Goal: Task Accomplishment & Management: Manage account settings

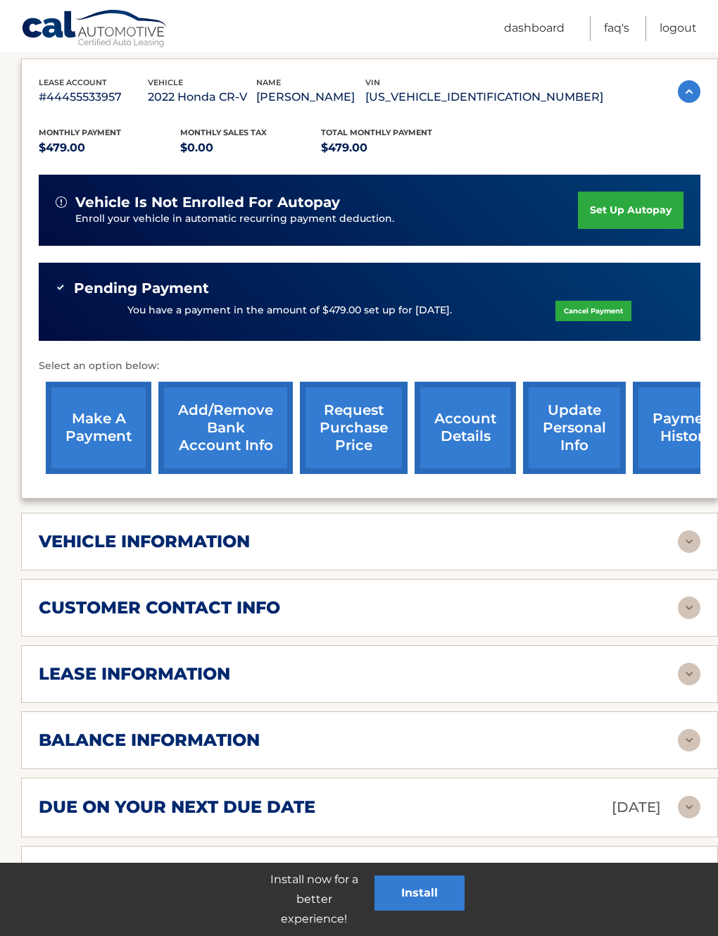
scroll to position [614, 0]
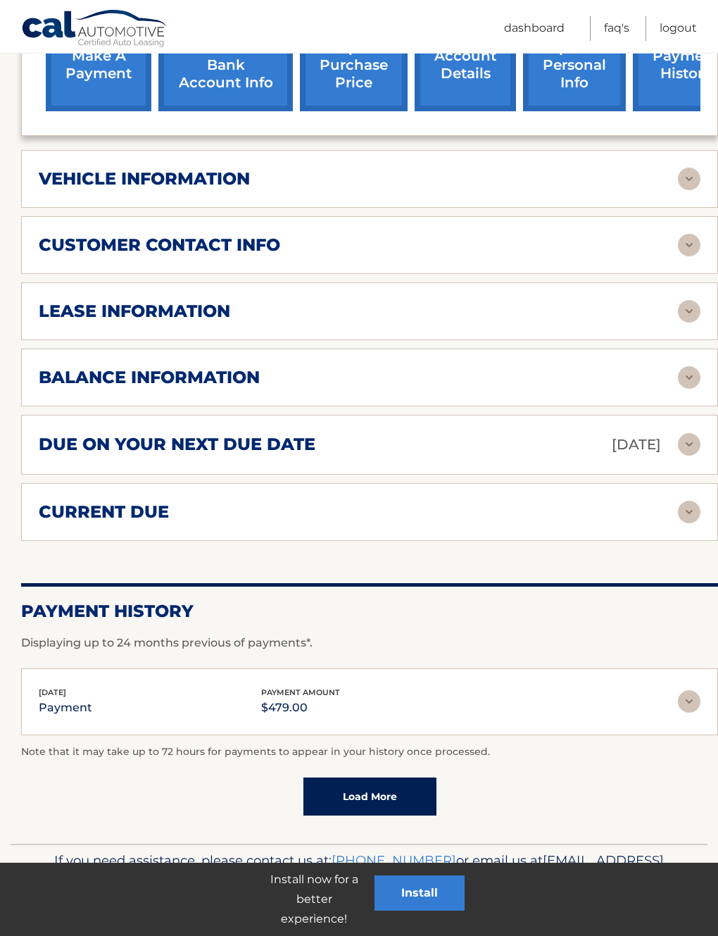
click at [695, 371] on img at bounding box center [689, 377] width 23 height 23
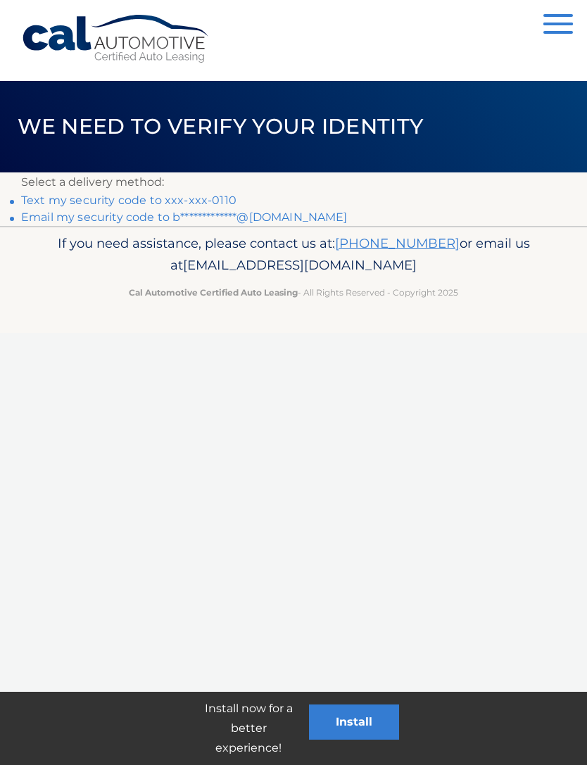
click at [153, 203] on link "Text my security code to xxx-xxx-0110" at bounding box center [128, 200] width 215 height 13
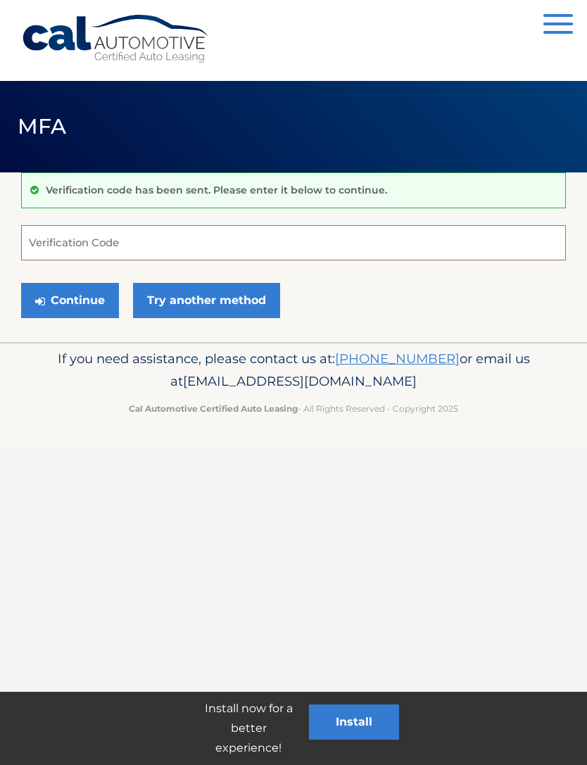
click at [284, 233] on input "Verification Code" at bounding box center [293, 242] width 545 height 35
click at [408, 248] on input "Verification Code" at bounding box center [293, 242] width 545 height 35
click at [432, 296] on div "Continue Try another method" at bounding box center [293, 301] width 545 height 48
click at [328, 227] on input "Verification Code" at bounding box center [293, 242] width 545 height 35
type input "199981"
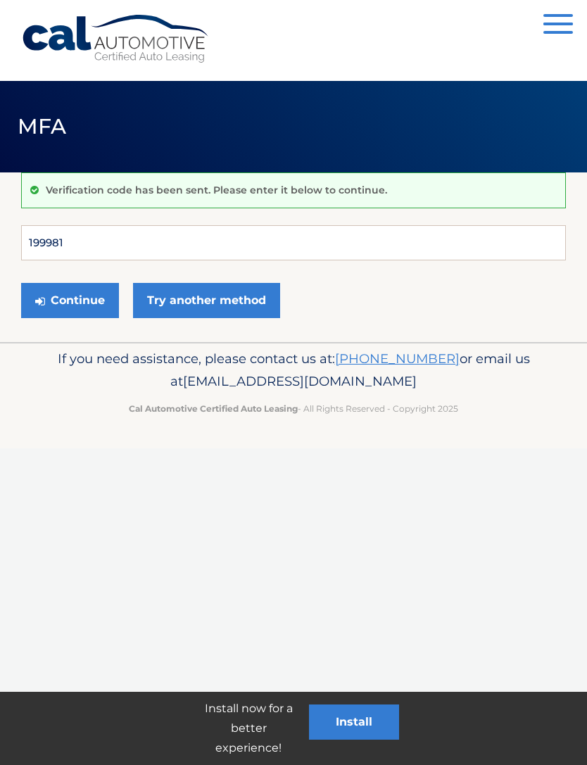
click at [70, 300] on button "Continue" at bounding box center [70, 300] width 98 height 35
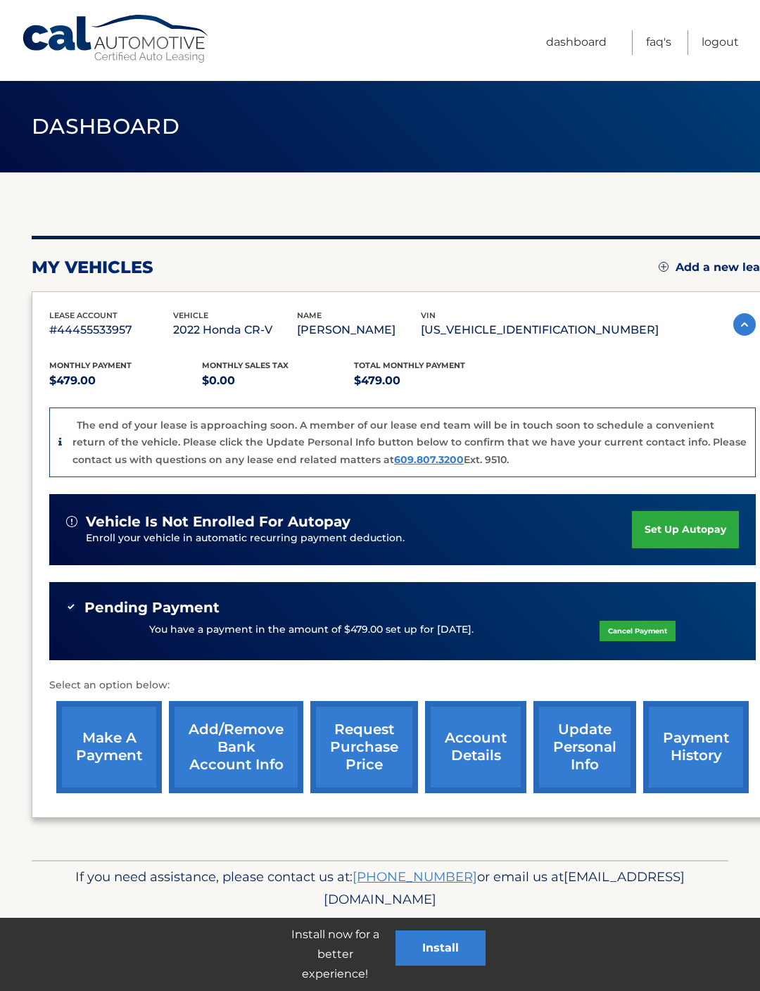
click at [483, 743] on link "account details" at bounding box center [475, 747] width 101 height 92
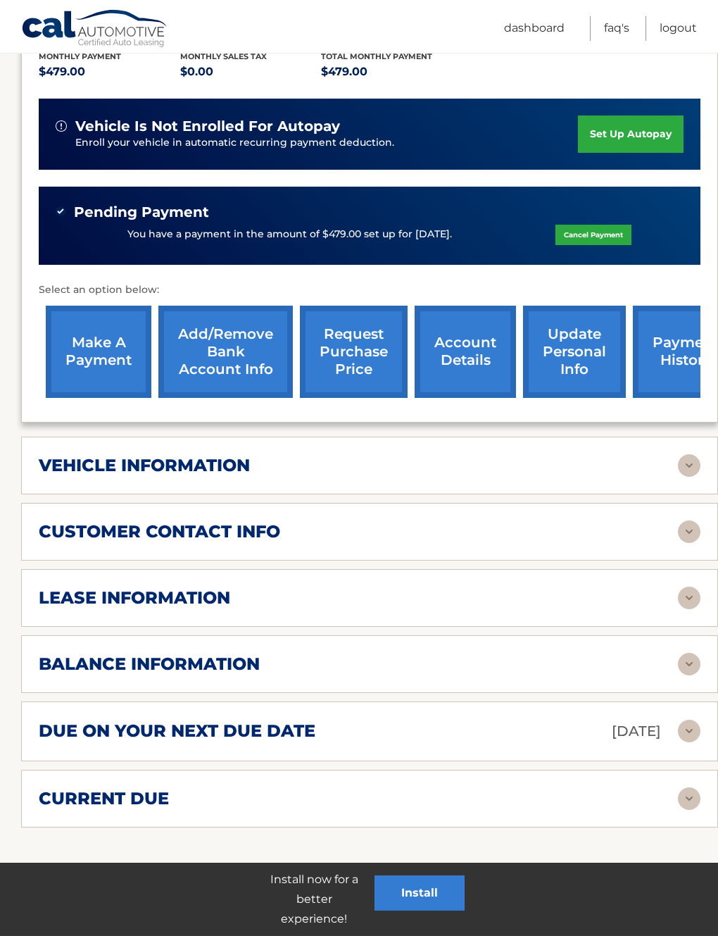
scroll to position [329, 0]
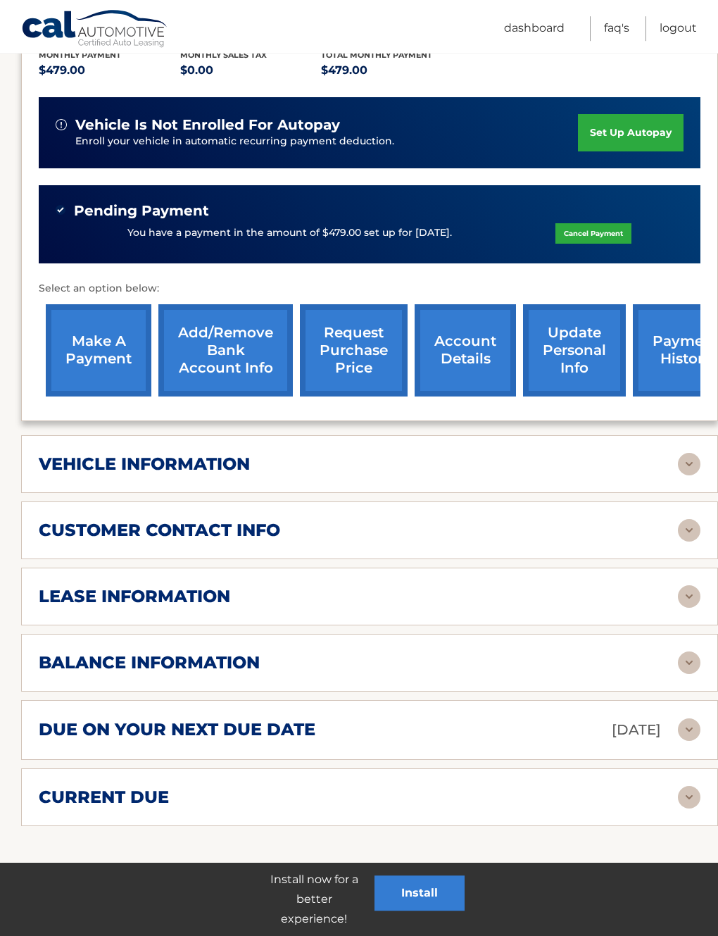
click at [687, 655] on img at bounding box center [689, 662] width 23 height 23
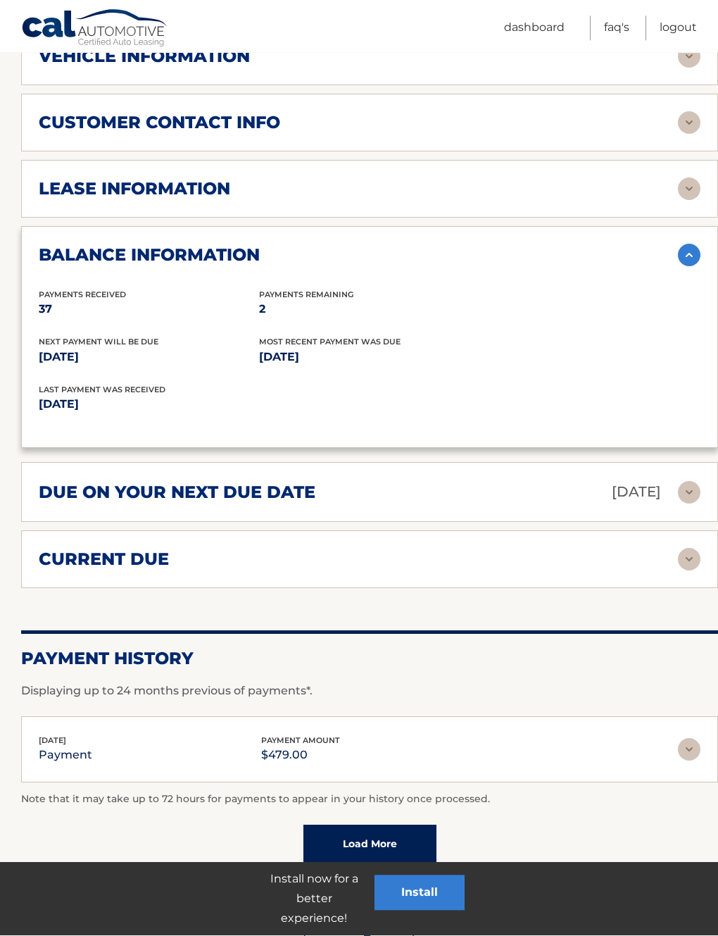
scroll to position [736, 0]
